Goal: Task Accomplishment & Management: Manage account settings

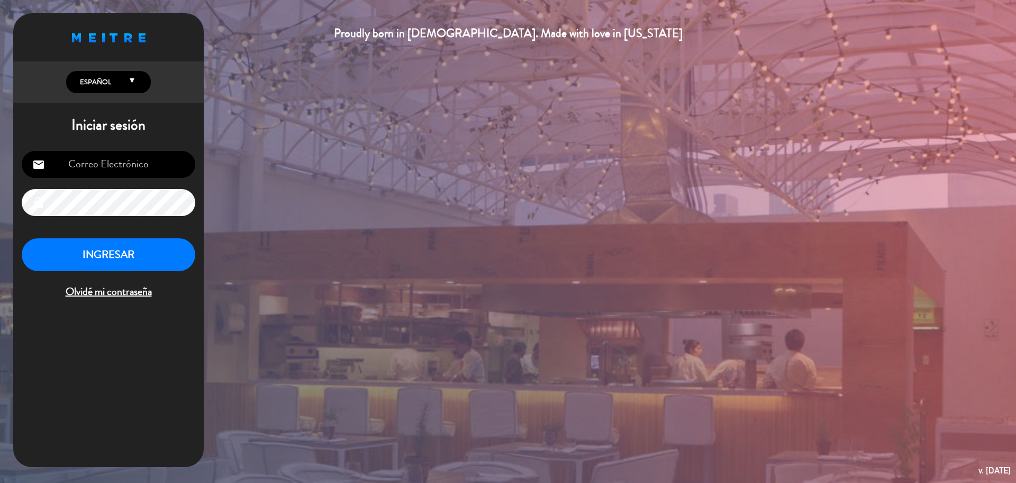
type input "[EMAIL_ADDRESS][DOMAIN_NAME]"
click at [114, 260] on button "INGRESAR" at bounding box center [109, 254] width 174 height 33
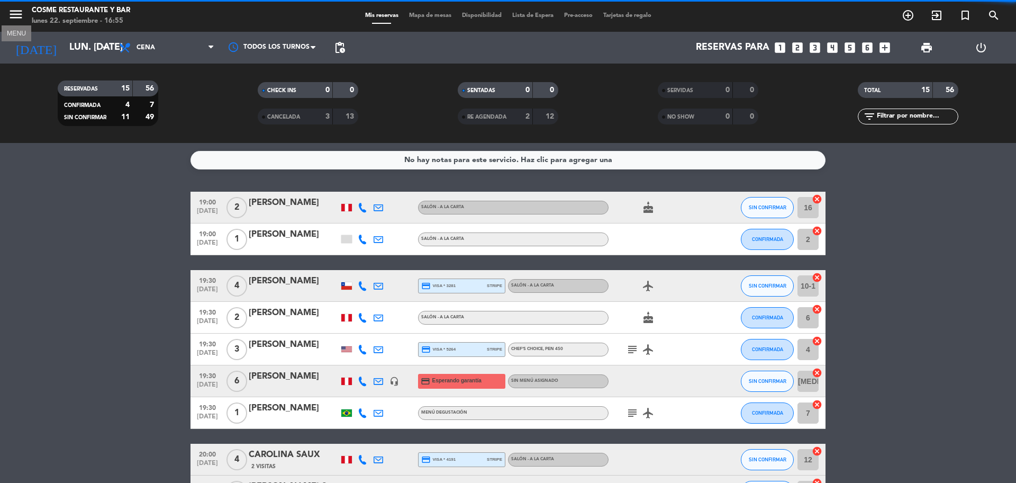
click at [18, 12] on icon "menu" at bounding box center [16, 14] width 16 height 16
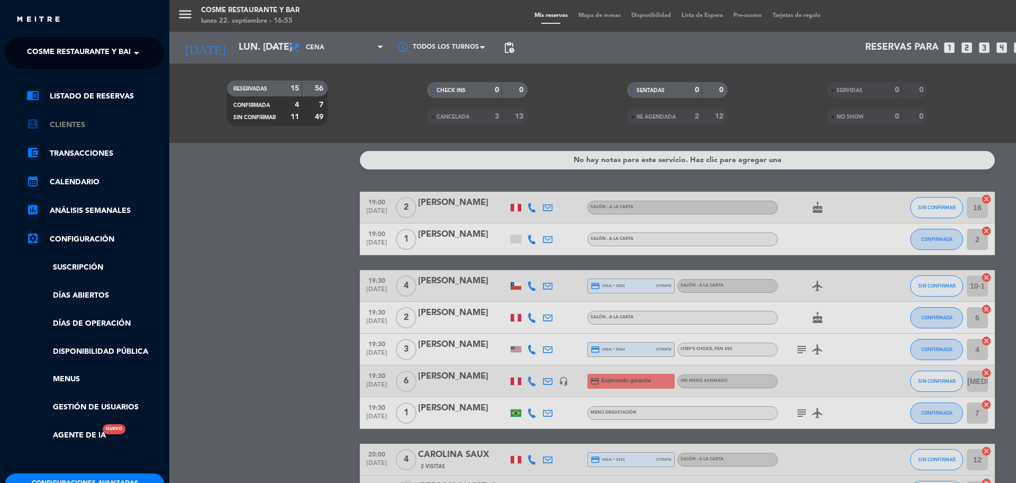
click at [67, 119] on link "account_box Clientes" at bounding box center [95, 125] width 138 height 13
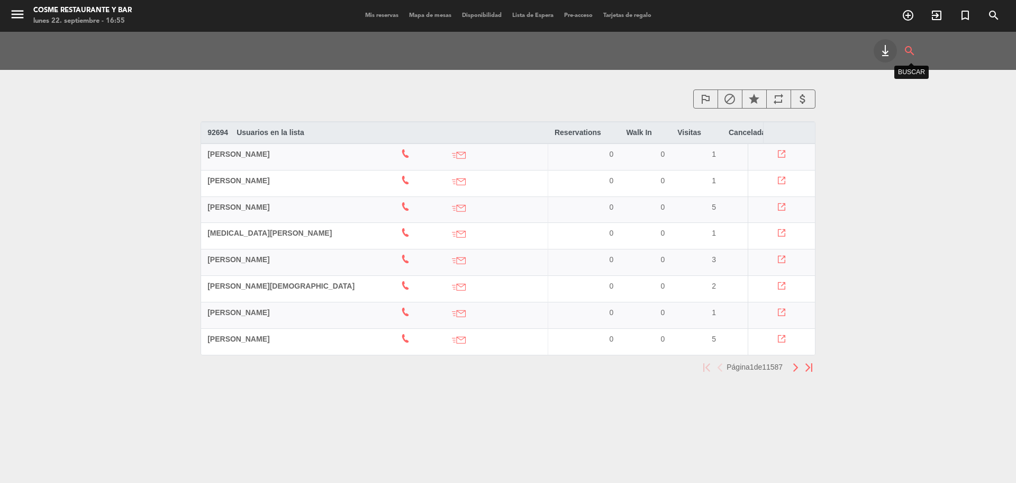
click at [911, 53] on icon "search" at bounding box center [910, 50] width 13 height 23
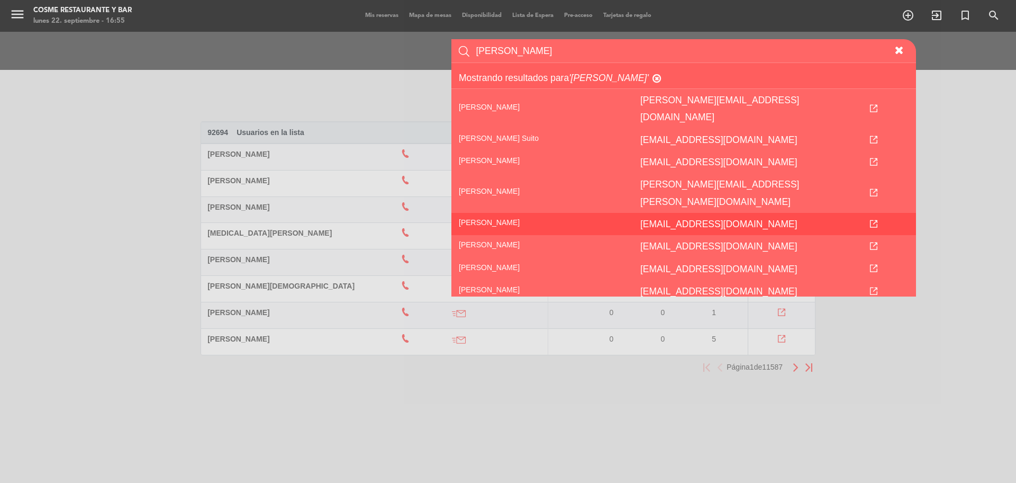
type input "[PERSON_NAME]"
click at [641, 219] on icon "[EMAIL_ADDRESS][DOMAIN_NAME]" at bounding box center [719, 224] width 157 height 11
click at [878, 220] on icon at bounding box center [873, 223] width 7 height 7
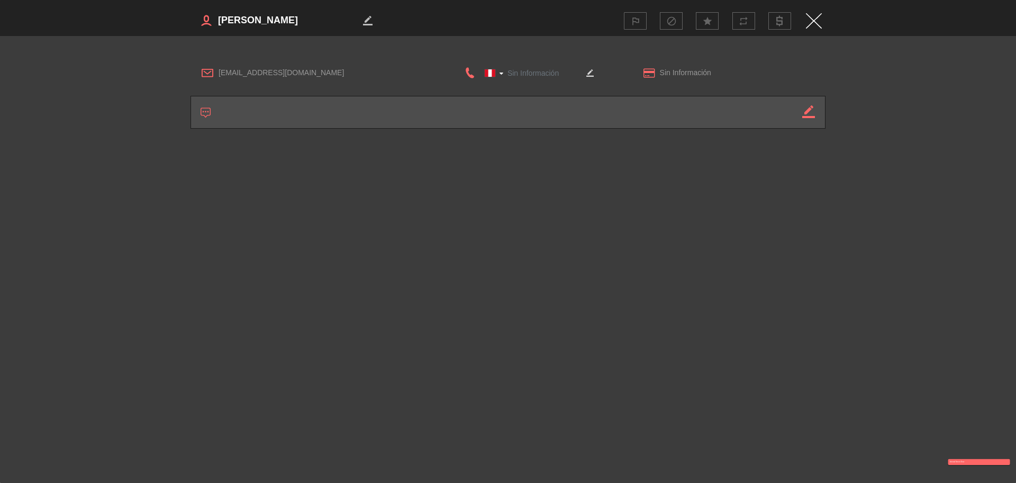
type input "[PHONE_NUMBER]"
click at [904, 267] on div "border_color outlined_flag block star repeat [EMAIL_ADDRESS][DOMAIN_NAME] [GEOG…" at bounding box center [508, 241] width 1016 height 483
click at [813, 19] on img "Close" at bounding box center [814, 20] width 16 height 15
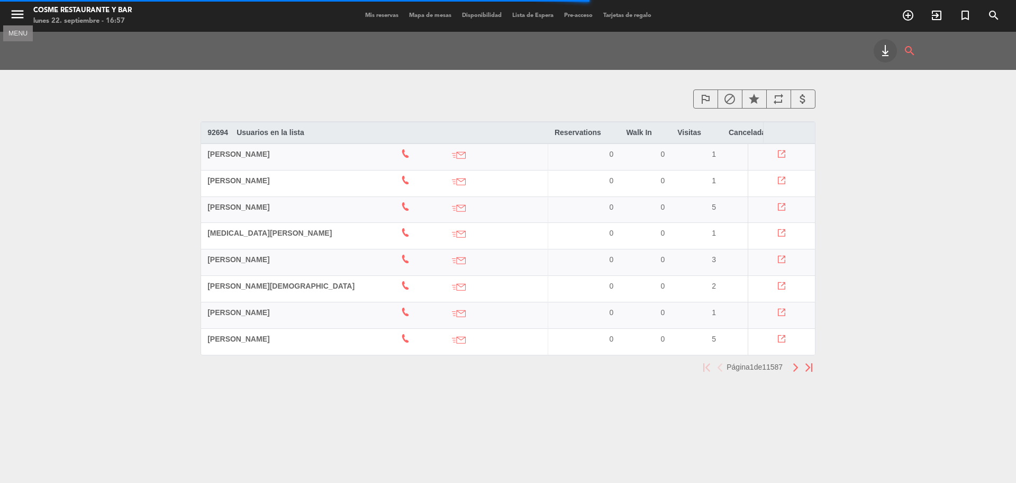
click at [15, 11] on icon "menu" at bounding box center [18, 14] width 16 height 16
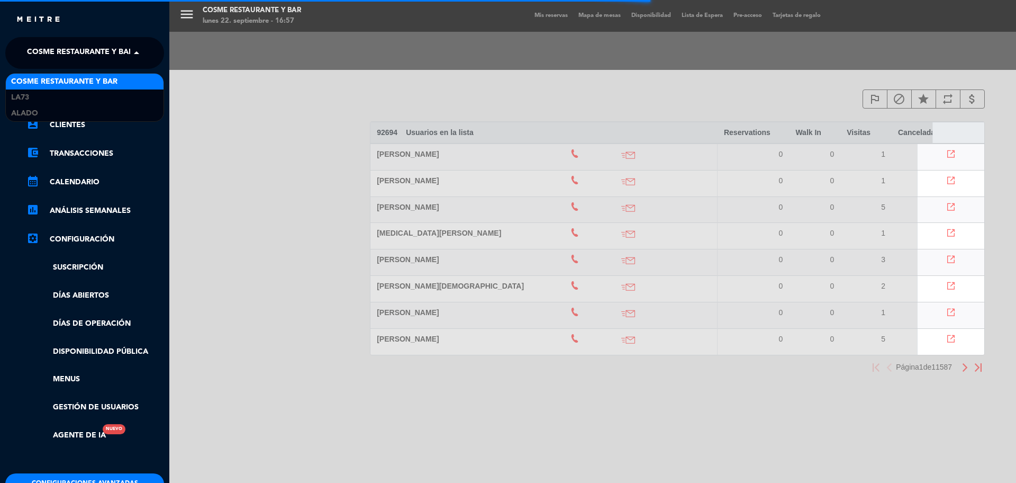
drag, startPoint x: 76, startPoint y: 49, endPoint x: 85, endPoint y: 65, distance: 18.3
click at [76, 49] on span "Cosme Restaurante y Bar" at bounding box center [80, 53] width 106 height 22
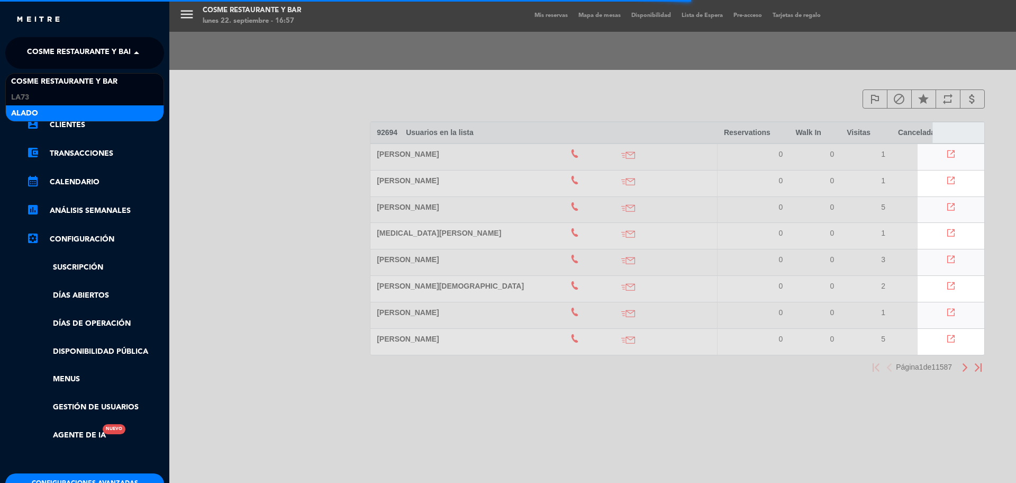
click at [66, 109] on div "Alado" at bounding box center [85, 113] width 158 height 16
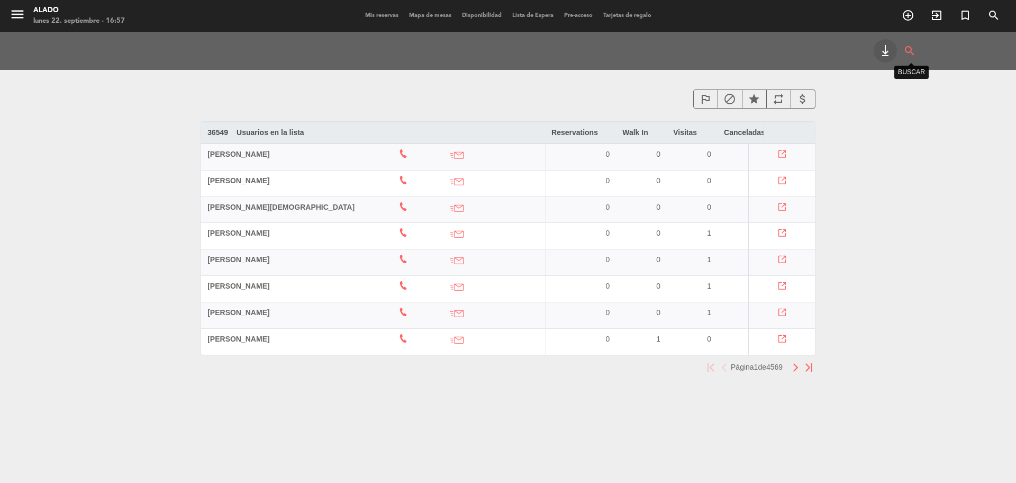
click at [906, 52] on icon "search" at bounding box center [910, 50] width 13 height 23
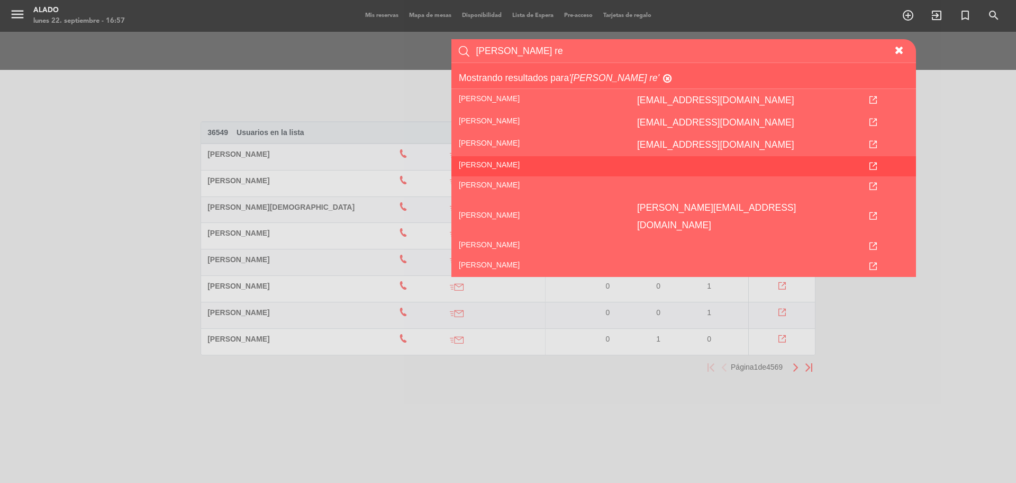
type input "[PERSON_NAME] re"
click at [875, 165] on icon at bounding box center [873, 166] width 7 height 7
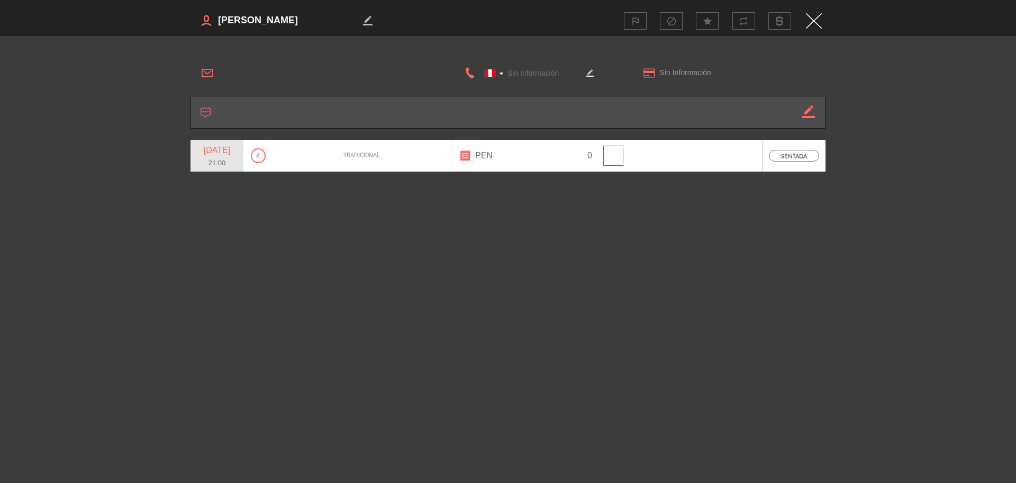
click at [817, 17] on img "Close" at bounding box center [814, 20] width 16 height 15
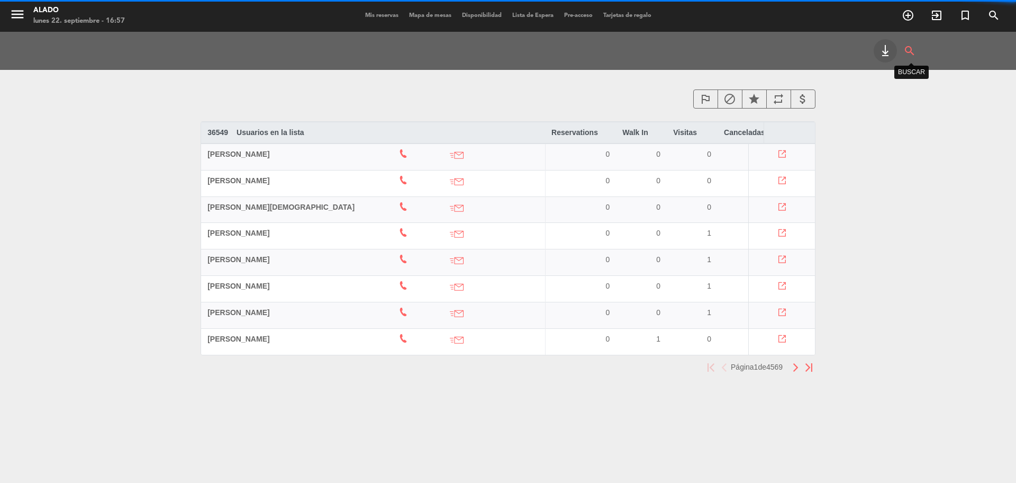
click at [905, 50] on icon "search" at bounding box center [910, 50] width 13 height 23
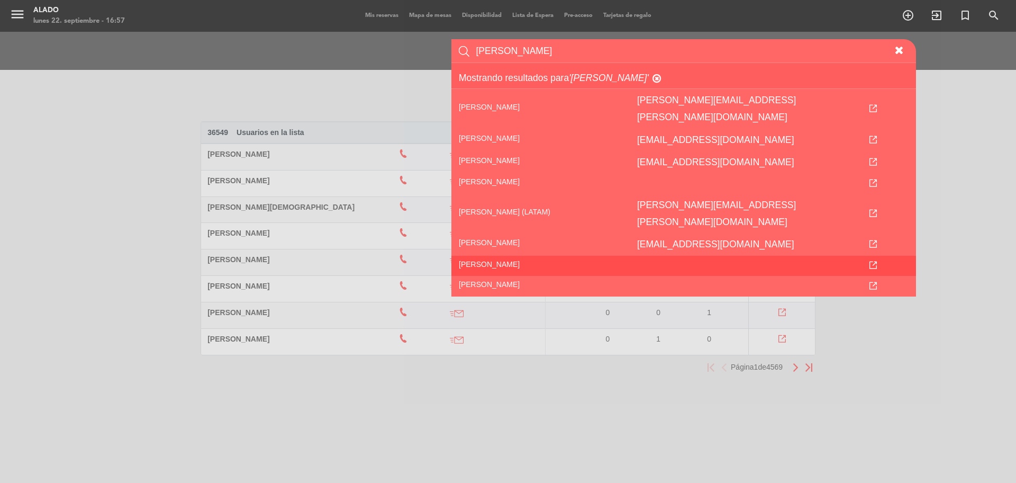
type input "[PERSON_NAME]"
click at [565, 256] on td "[PERSON_NAME]" at bounding box center [541, 266] width 178 height 20
click at [877, 262] on icon at bounding box center [873, 265] width 7 height 7
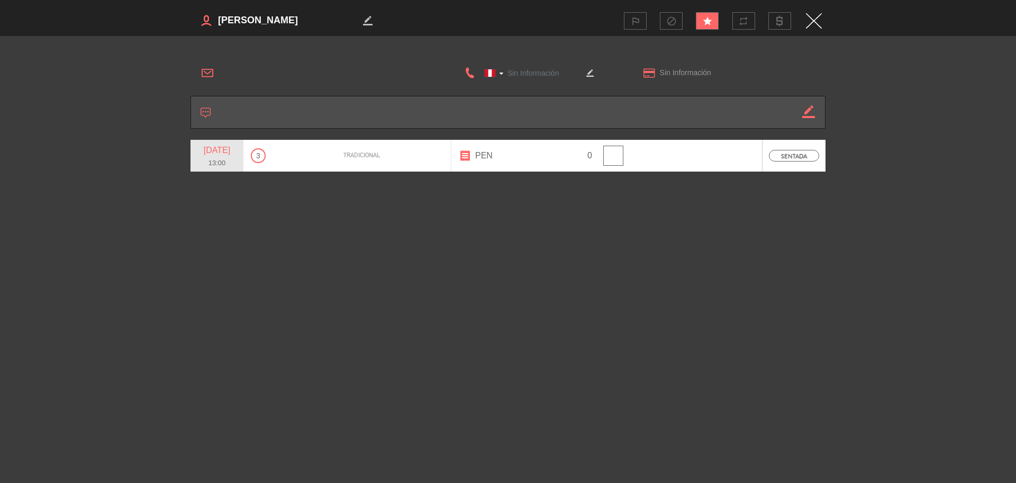
click at [818, 23] on img "Close" at bounding box center [814, 20] width 16 height 15
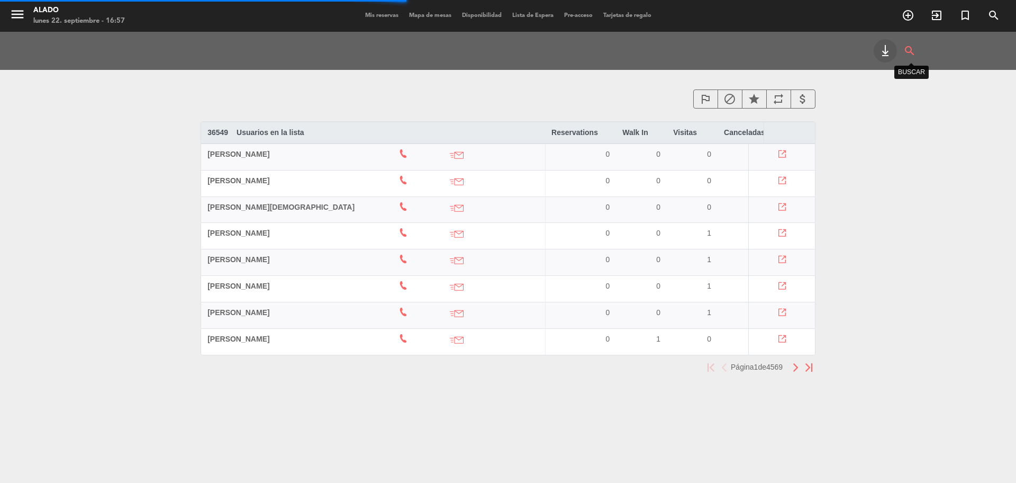
click at [907, 46] on icon "search" at bounding box center [910, 50] width 13 height 23
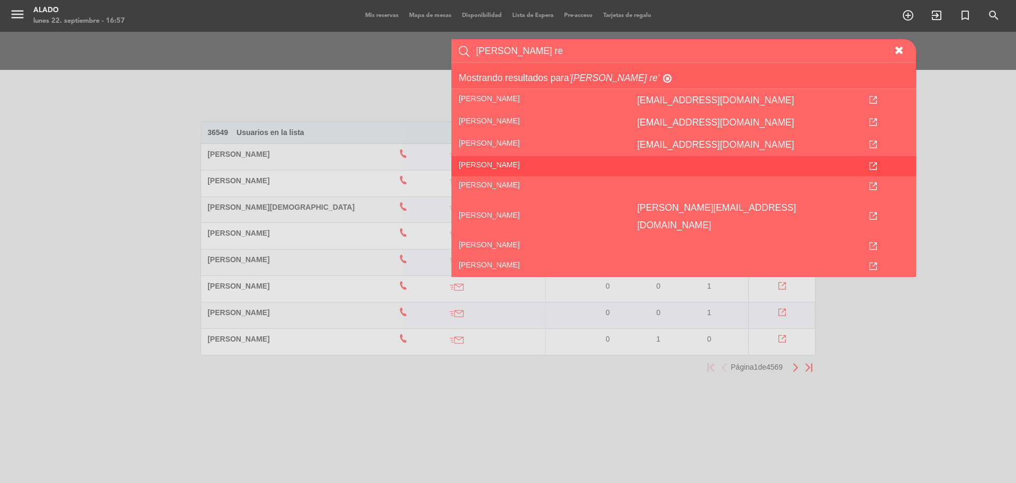
type input "[PERSON_NAME] re"
click at [581, 165] on td "[PERSON_NAME]" at bounding box center [541, 166] width 178 height 20
click at [877, 166] on icon at bounding box center [873, 166] width 7 height 7
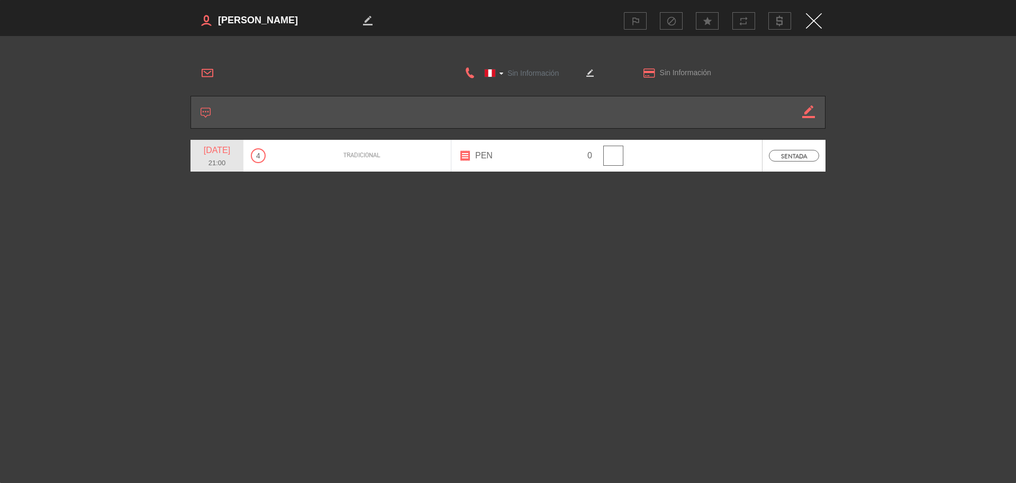
click at [815, 16] on img "Close" at bounding box center [814, 20] width 16 height 15
